Goal: Navigation & Orientation: Go to known website

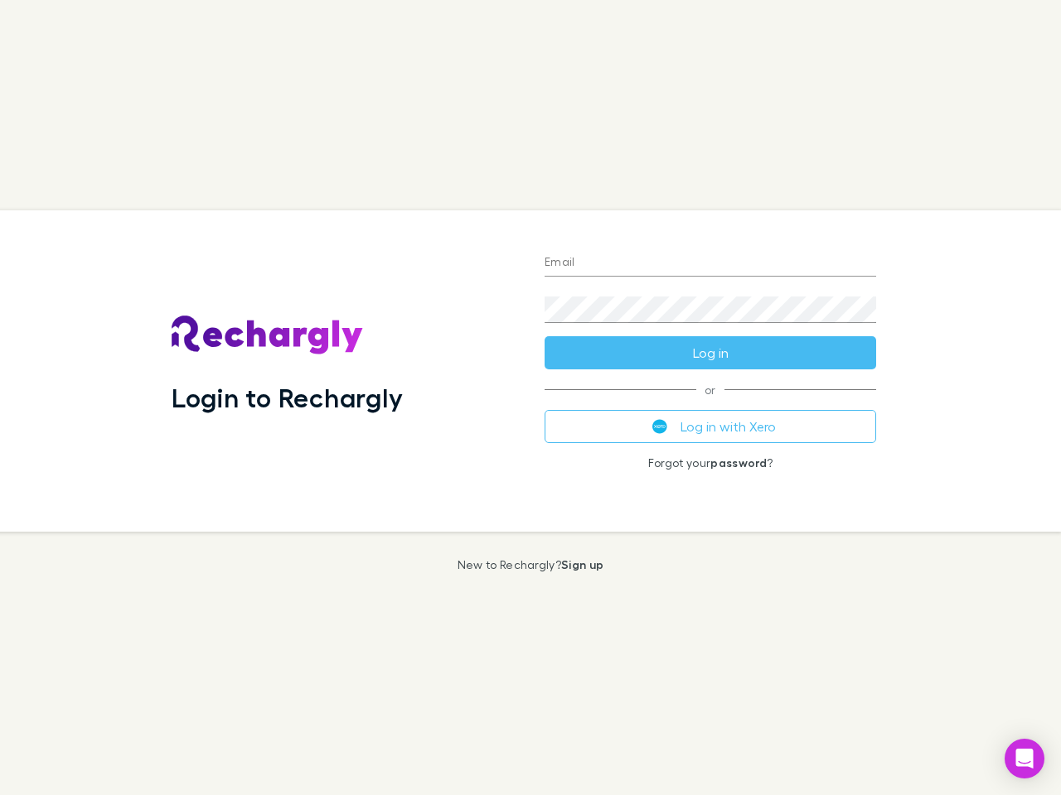
click at [530, 398] on div "Login to Rechargly" at bounding box center [344, 371] width 373 height 322
click at [710, 264] on input "Email" at bounding box center [709, 263] width 331 height 27
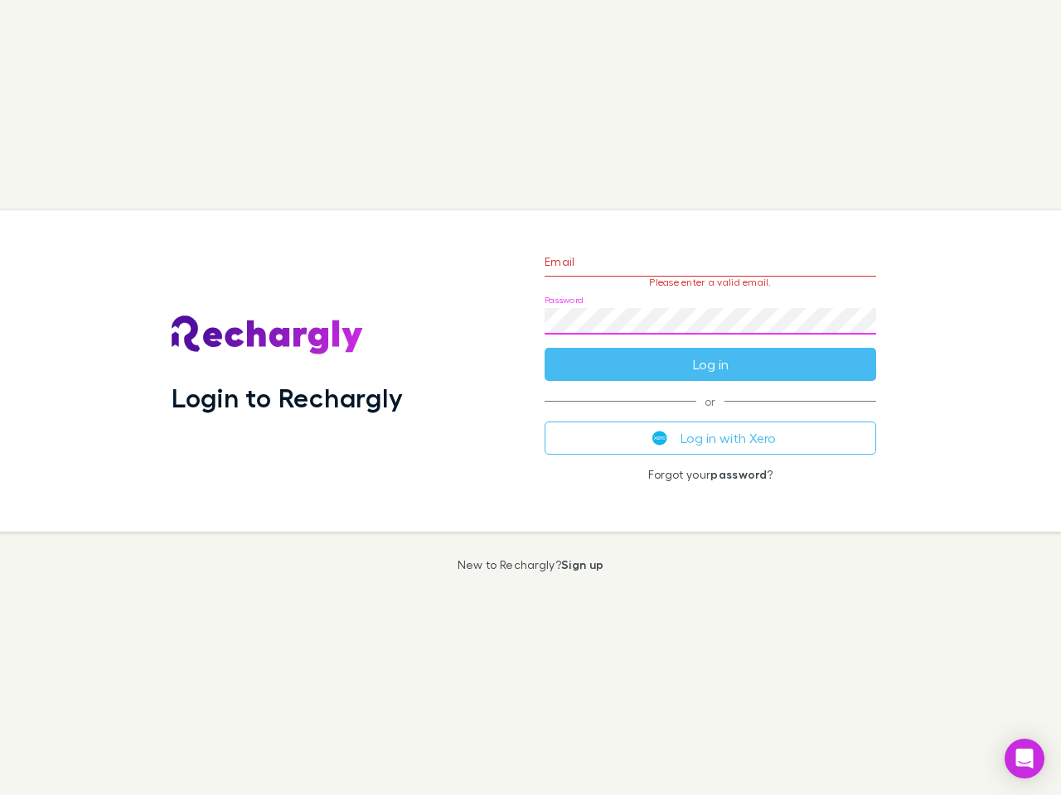
click at [710, 353] on form "Email Please enter a valid email. Password Log in" at bounding box center [709, 309] width 331 height 144
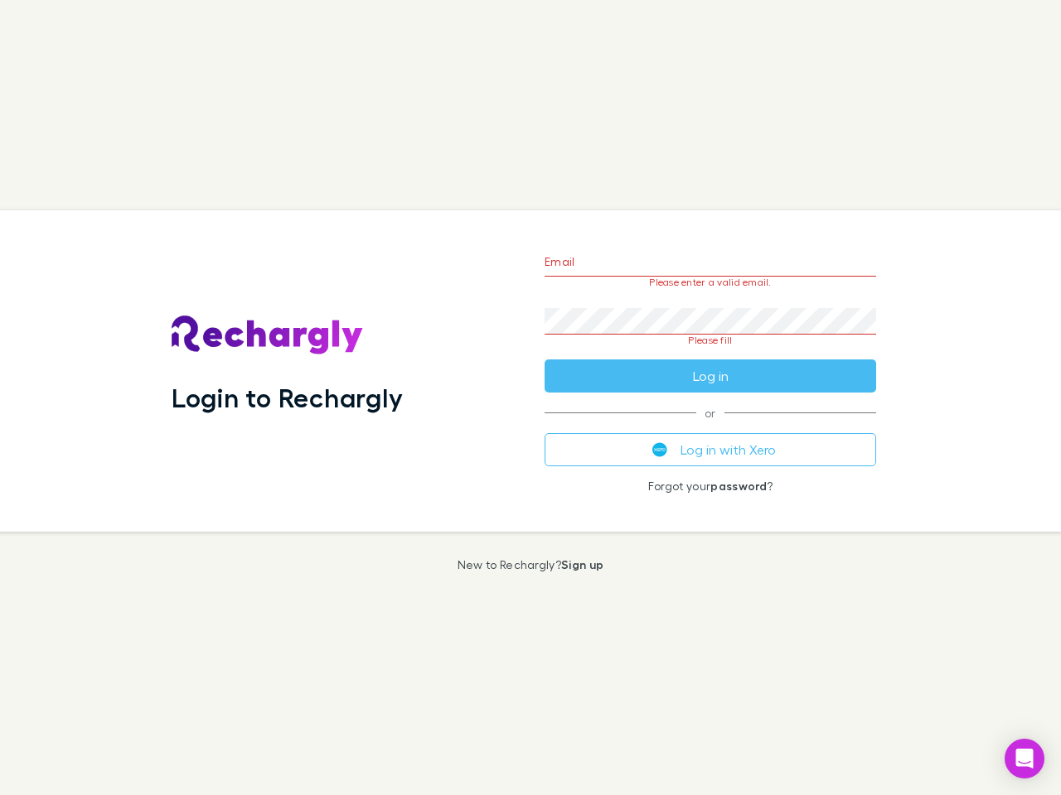
click at [710, 427] on div "Email Please enter a valid email. Password Please fill Log in or Log in with Xe…" at bounding box center [710, 371] width 358 height 322
click at [1024, 759] on icon "Open Intercom Messenger" at bounding box center [1024, 759] width 17 height 20
